Goal: Task Accomplishment & Management: Complete application form

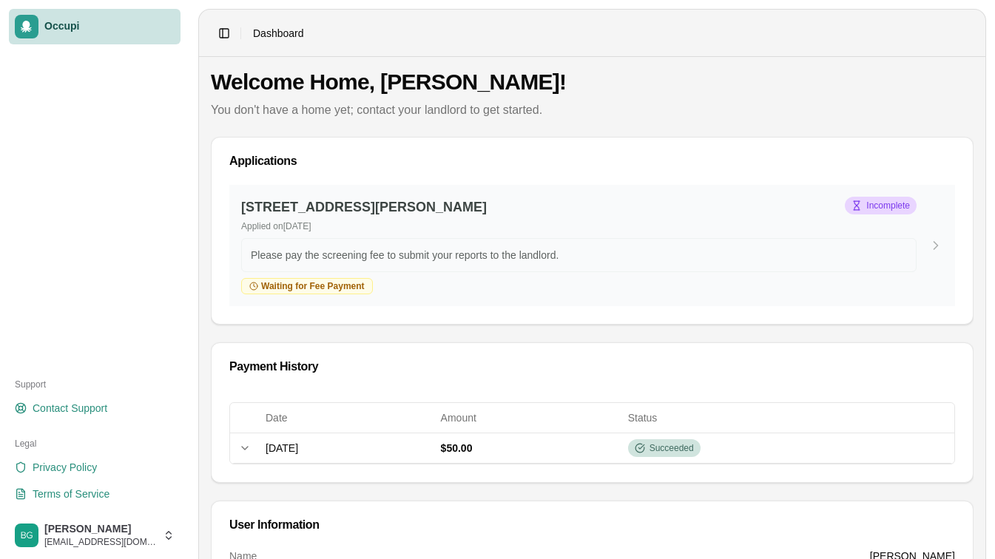
click at [870, 200] on span "Incomplete" at bounding box center [888, 206] width 44 height 12
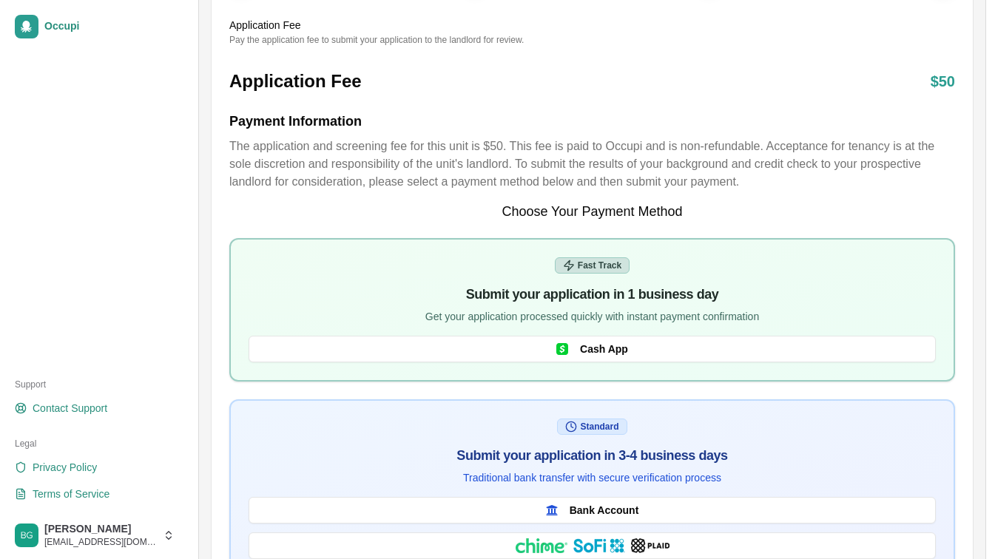
scroll to position [164, 0]
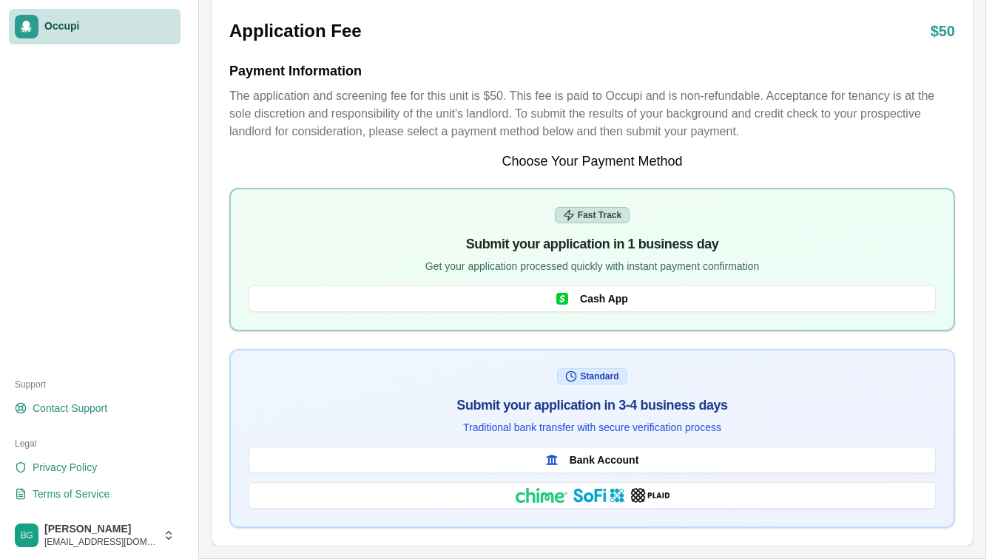
click at [41, 33] on link "Occupi" at bounding box center [95, 26] width 172 height 35
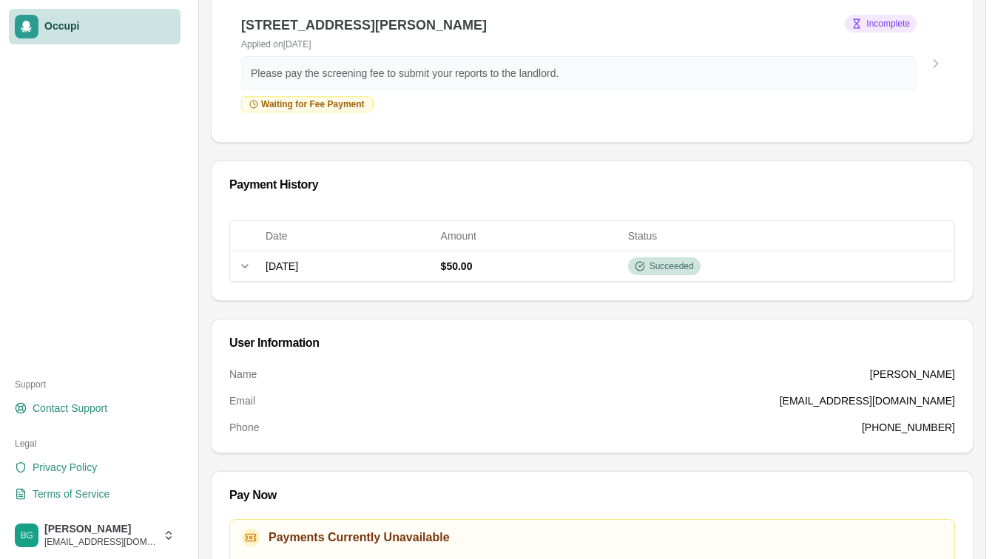
scroll to position [191, 0]
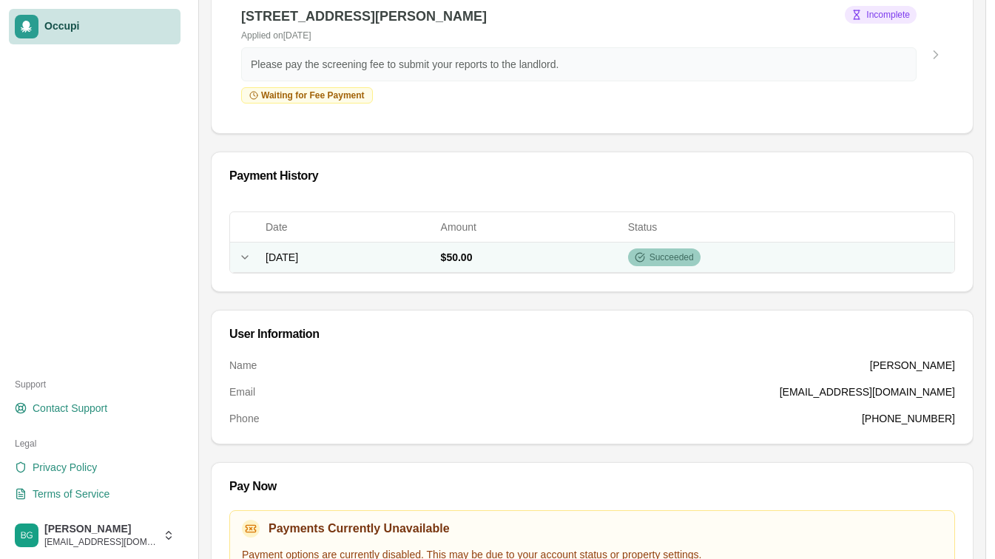
click at [645, 254] on icon at bounding box center [639, 257] width 10 height 10
